Goal: Check status

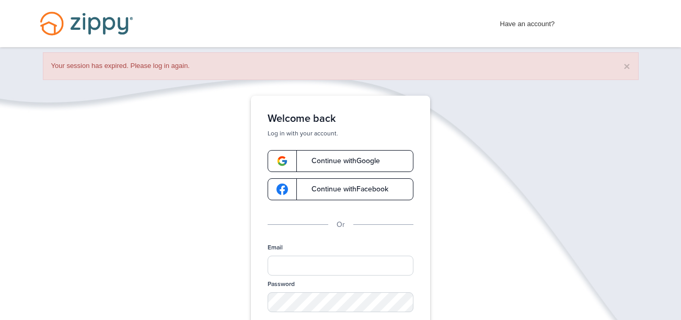
click at [374, 162] on span "Continue with Google" at bounding box center [340, 160] width 79 height 7
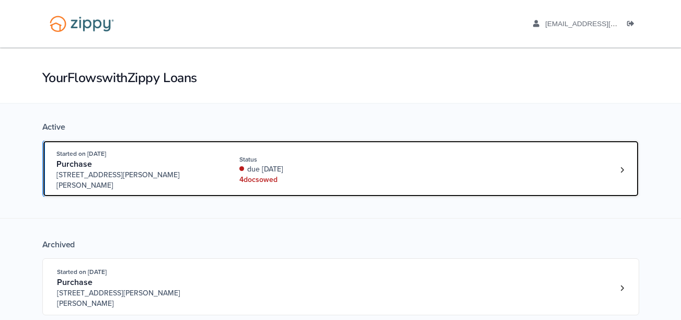
click at [320, 175] on div "4 doc s owed" at bounding box center [309, 180] width 140 height 10
